Goal: Find specific page/section: Find specific page/section

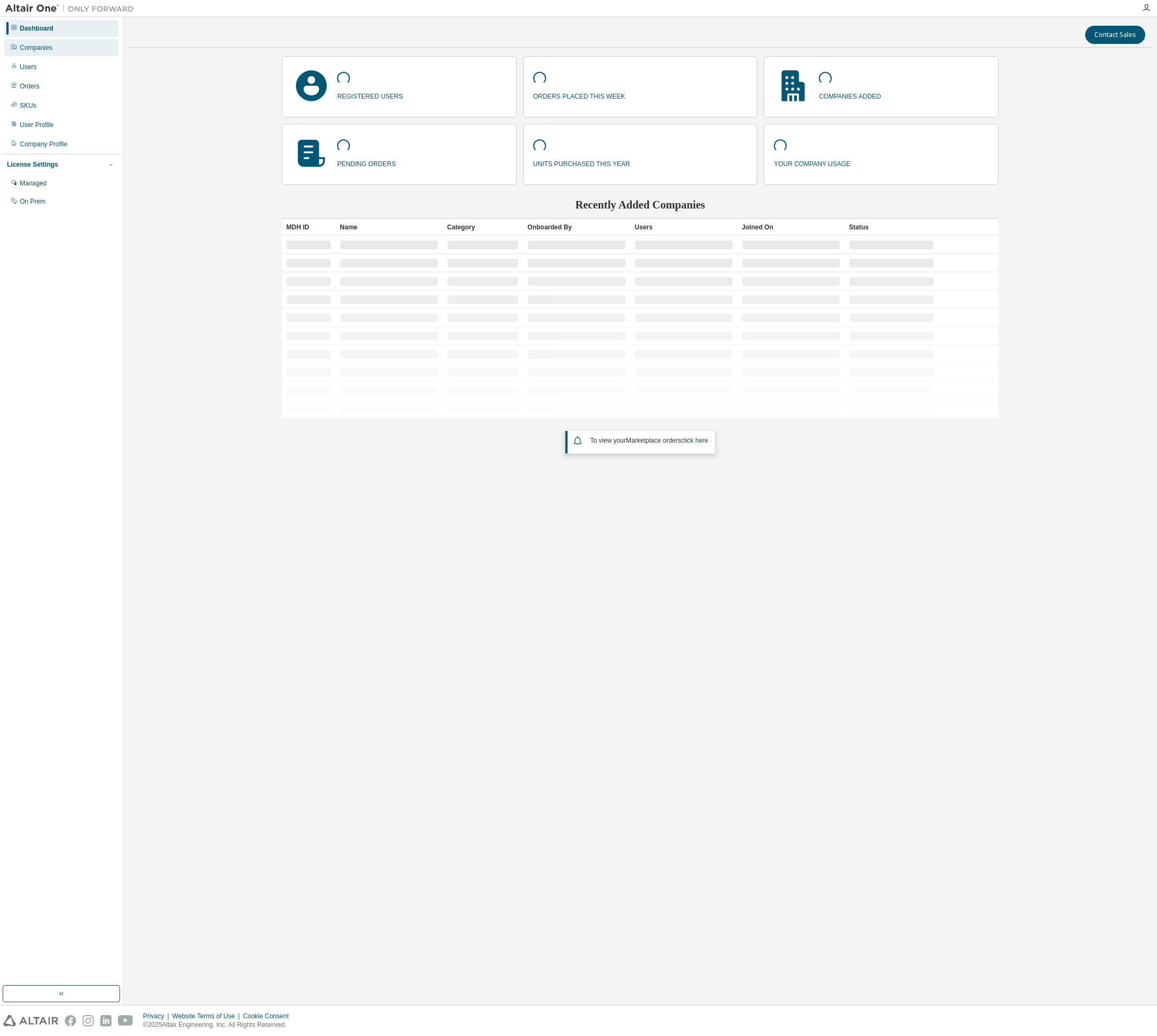
click at [34, 51] on div "Companies" at bounding box center [36, 48] width 33 height 9
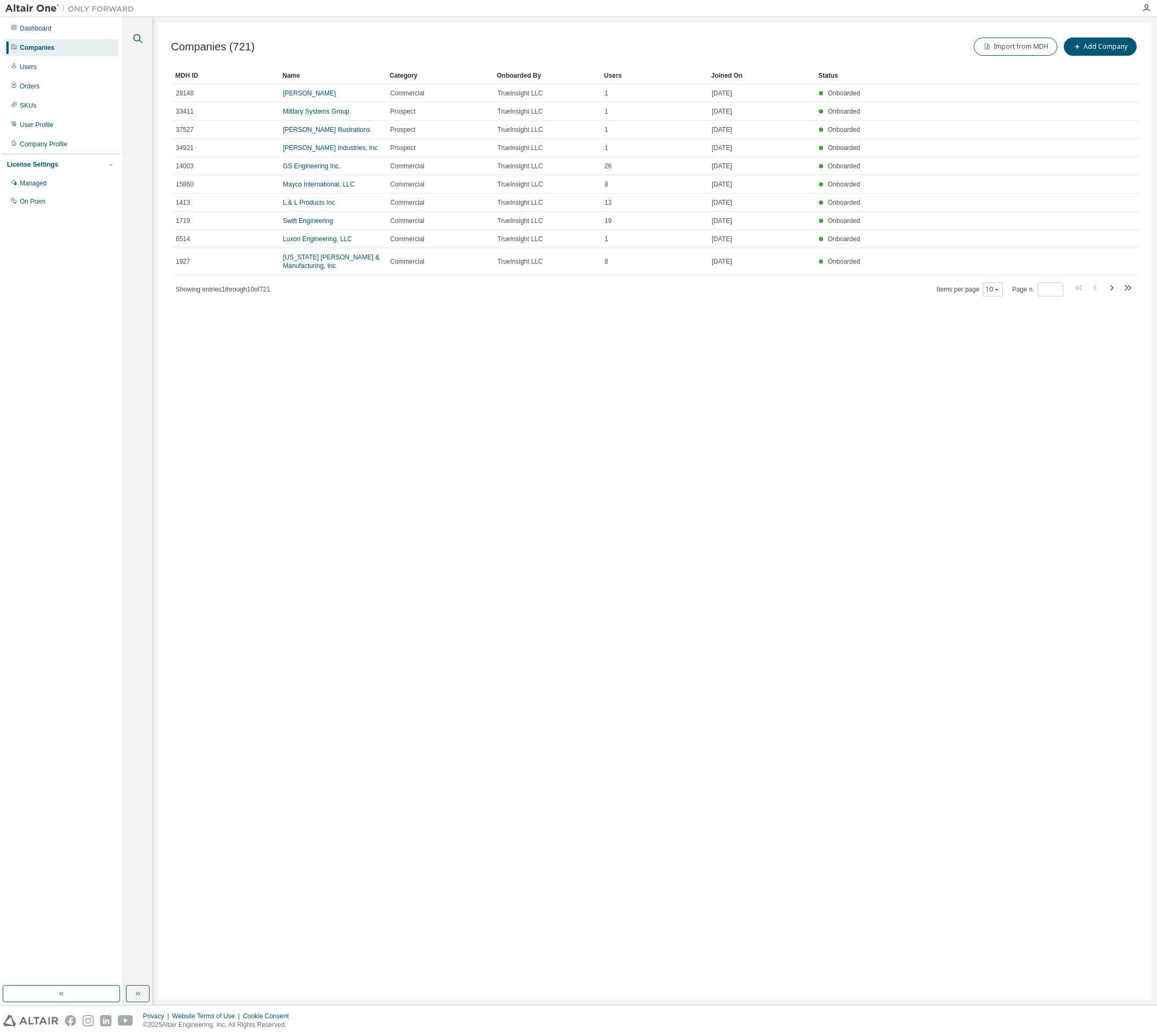
click at [135, 40] on icon "button" at bounding box center [138, 39] width 9 height 9
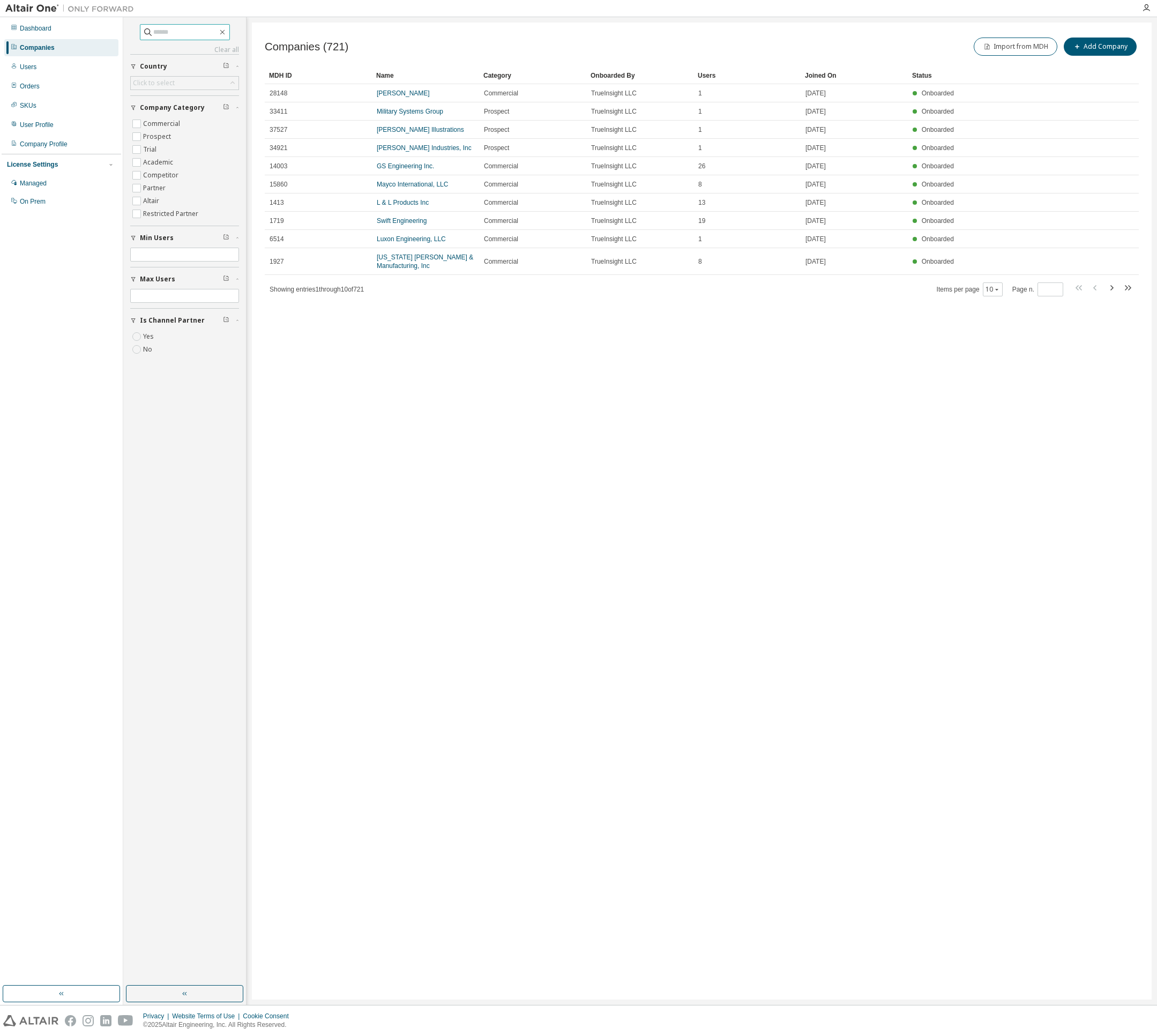
click at [174, 33] on input "text" at bounding box center [185, 32] width 64 height 11
type input "*****"
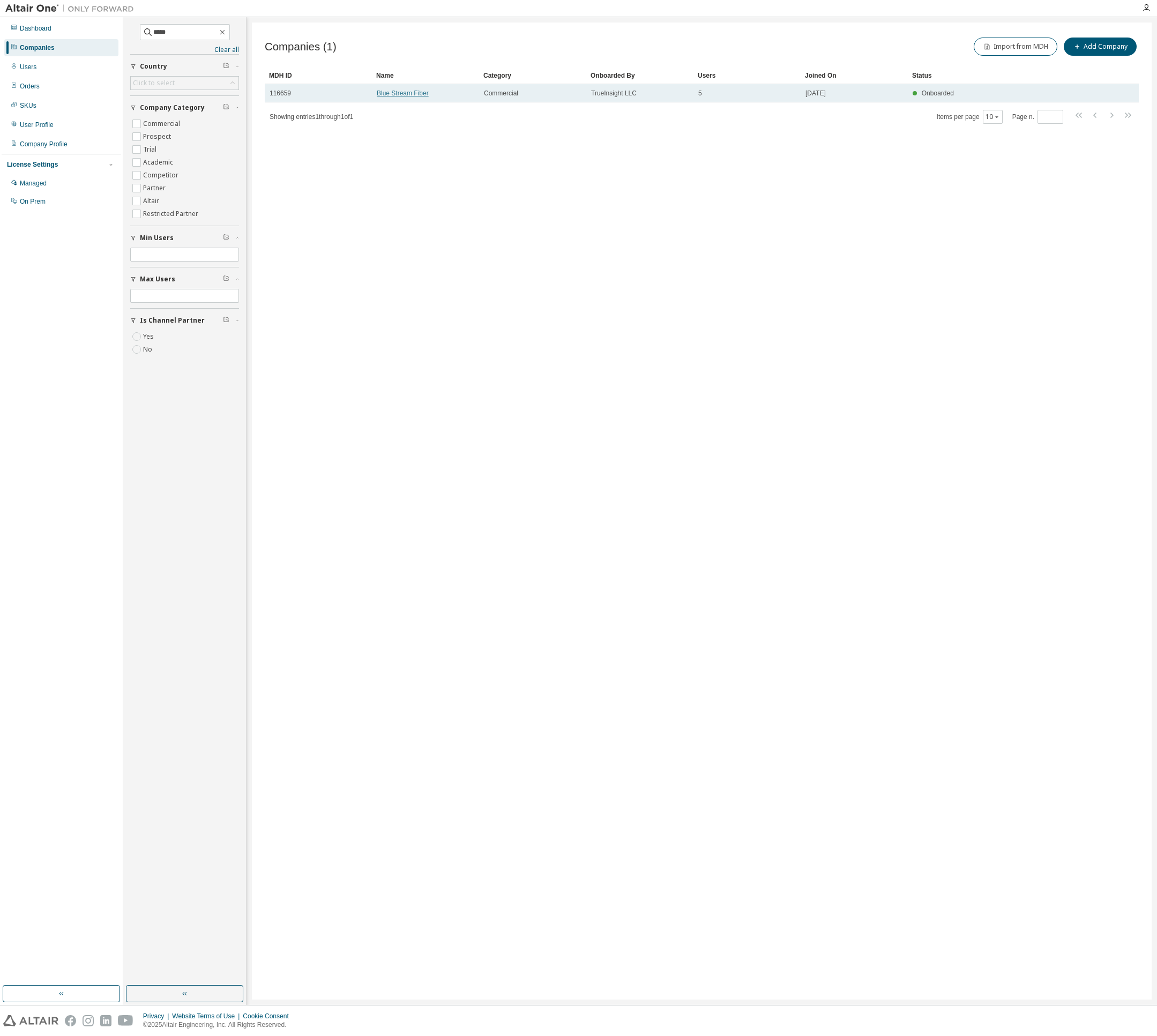
click at [415, 93] on link "Blue Stream Fiber" at bounding box center [402, 93] width 52 height 8
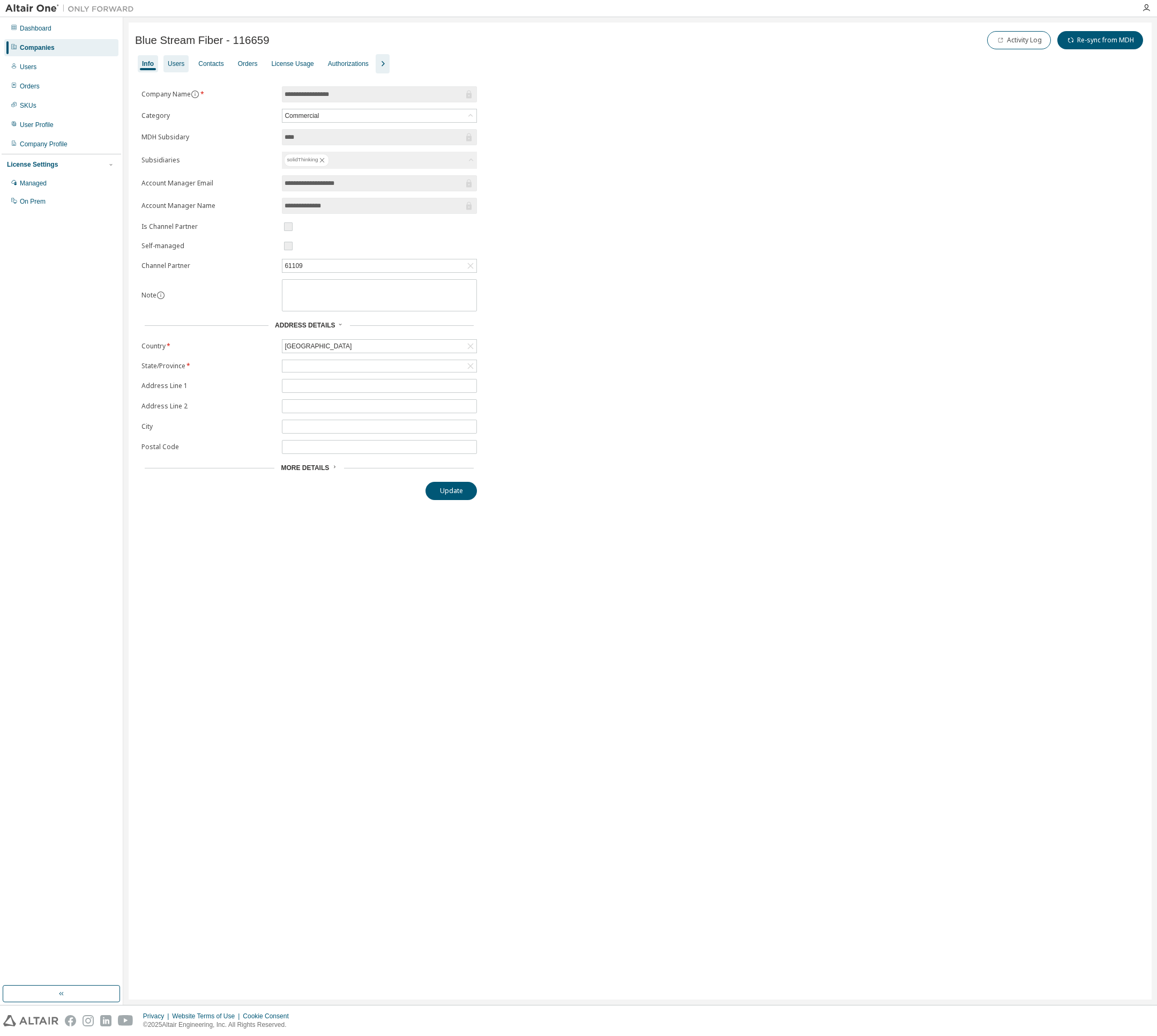
click at [179, 70] on div "Users" at bounding box center [176, 63] width 26 height 17
